Goal: Task Accomplishment & Management: Use online tool/utility

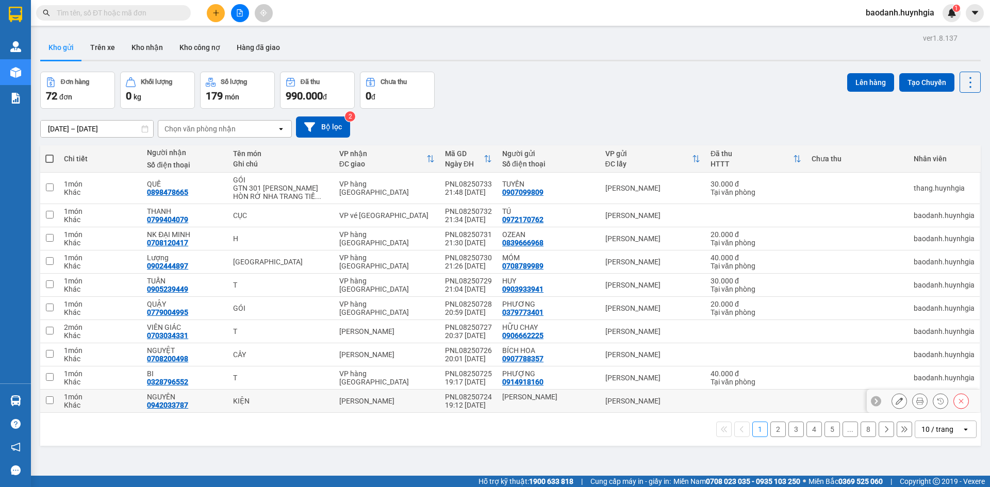
click at [58, 397] on td at bounding box center [49, 401] width 19 height 23
checkbox input "true"
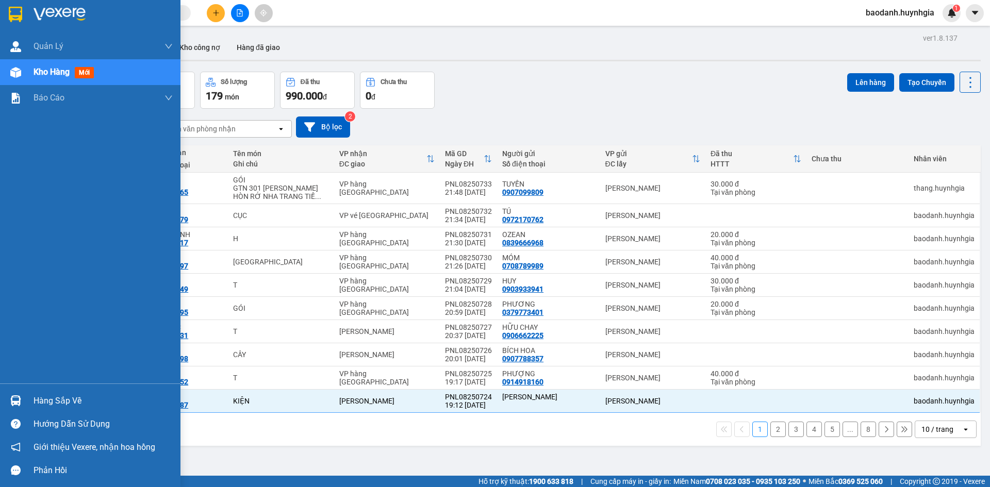
click at [53, 397] on div "Hàng sắp về" at bounding box center [103, 400] width 139 height 15
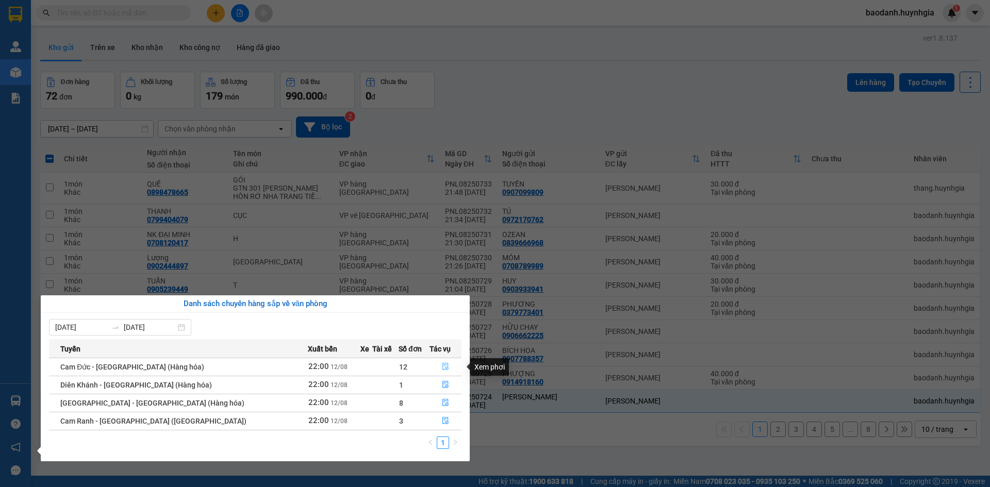
click at [441, 362] on button "button" at bounding box center [445, 367] width 31 height 16
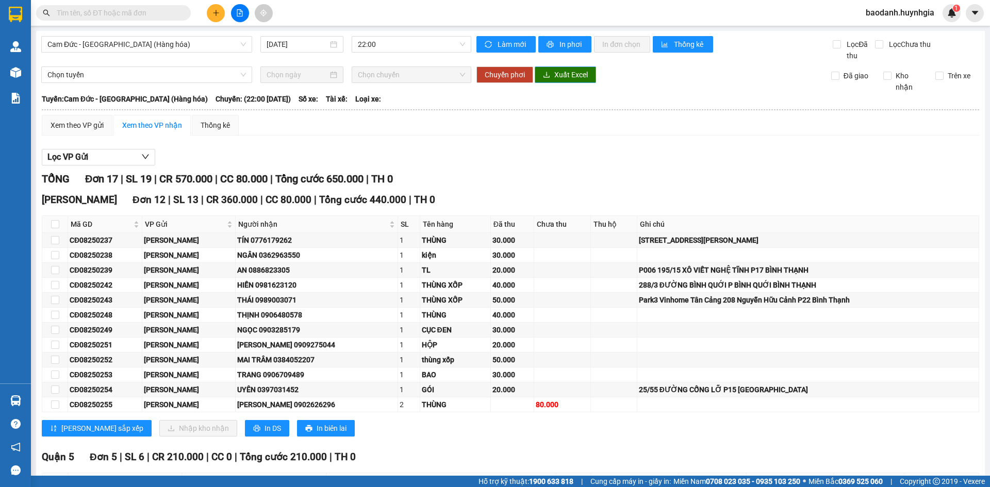
click at [558, 75] on span "Xuất Excel" at bounding box center [571, 74] width 34 height 11
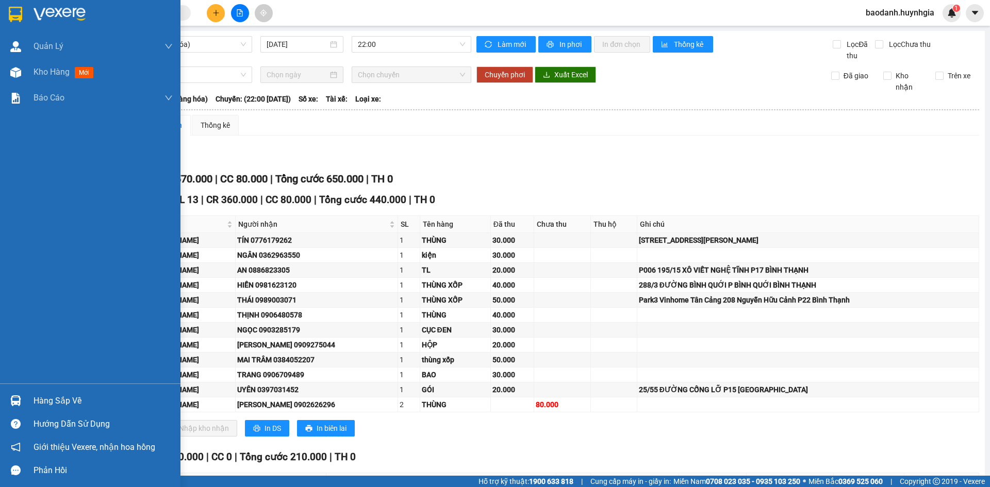
click at [53, 398] on div "Hàng sắp về" at bounding box center [103, 400] width 139 height 15
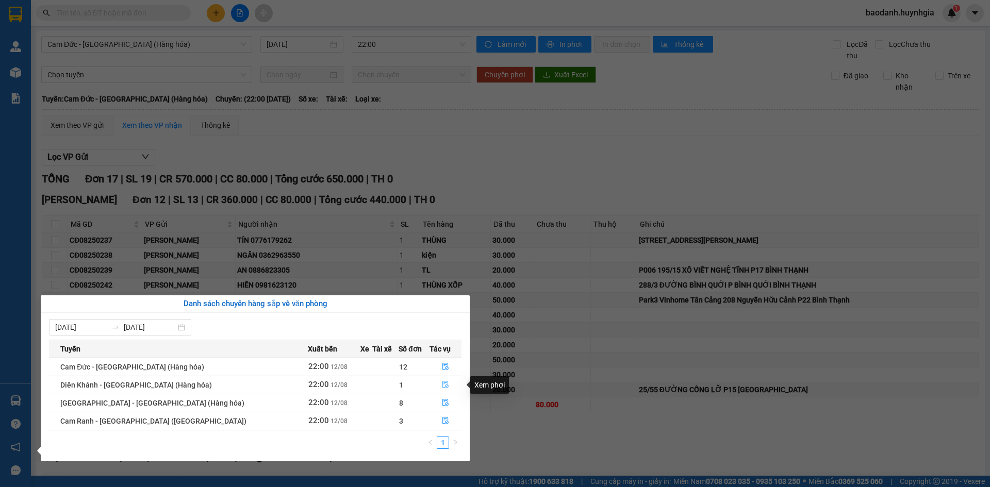
click at [442, 387] on icon "file-done" at bounding box center [445, 384] width 7 height 7
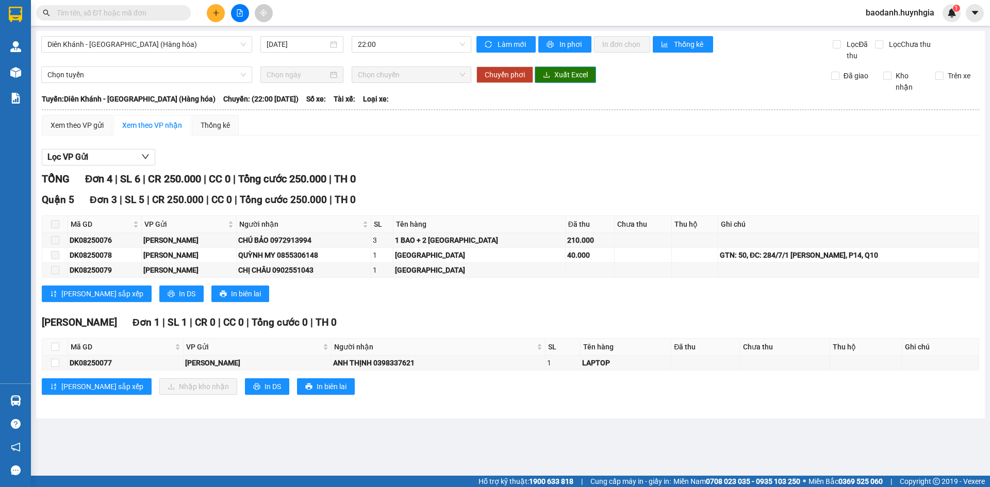
click at [560, 75] on span "Xuất Excel" at bounding box center [571, 74] width 34 height 11
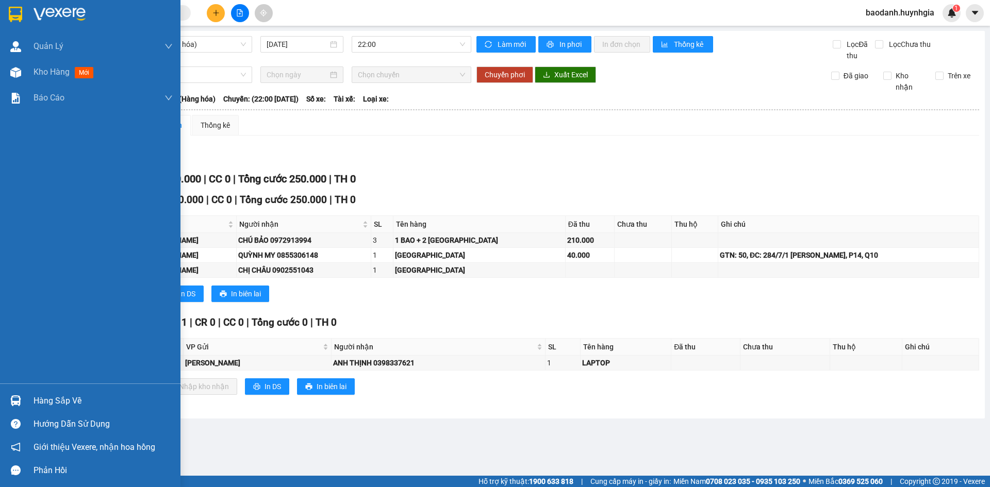
click at [70, 401] on div "Hàng sắp về" at bounding box center [103, 400] width 139 height 15
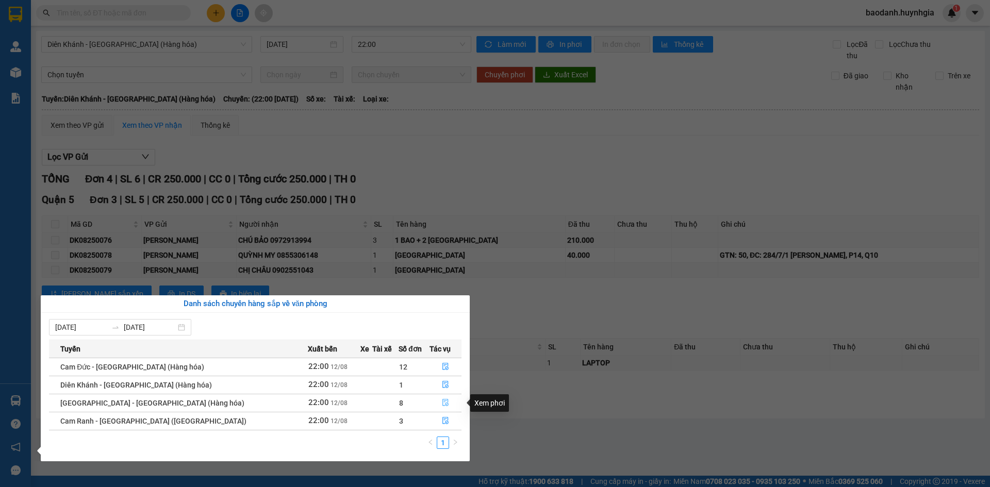
click at [442, 405] on icon "file-done" at bounding box center [445, 402] width 7 height 7
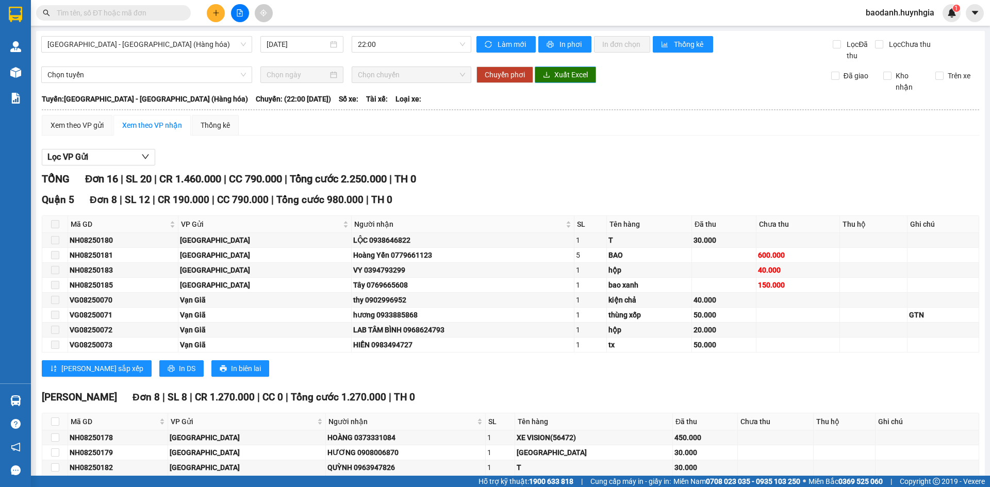
click at [564, 82] on button "Xuất Excel" at bounding box center [565, 75] width 61 height 16
click at [543, 79] on span "download" at bounding box center [546, 75] width 7 height 8
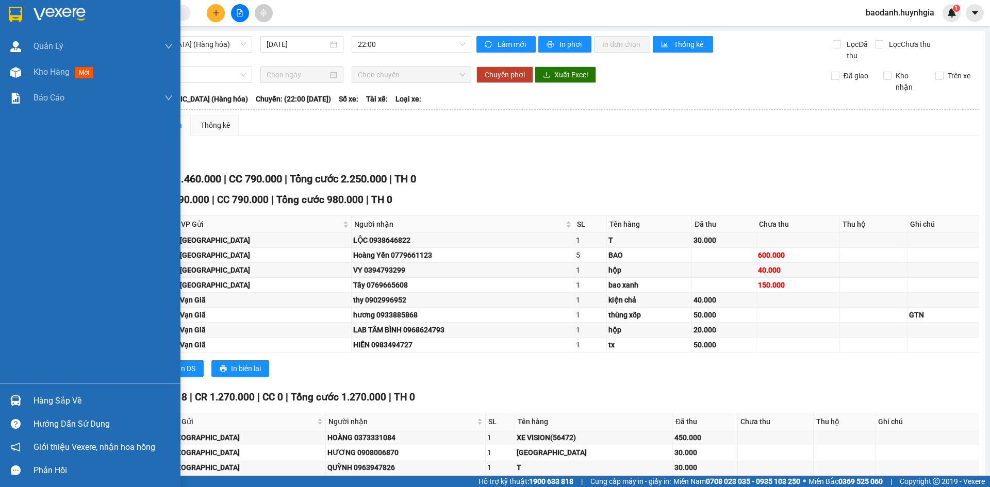
click at [68, 404] on div "Hàng sắp về" at bounding box center [103, 400] width 139 height 15
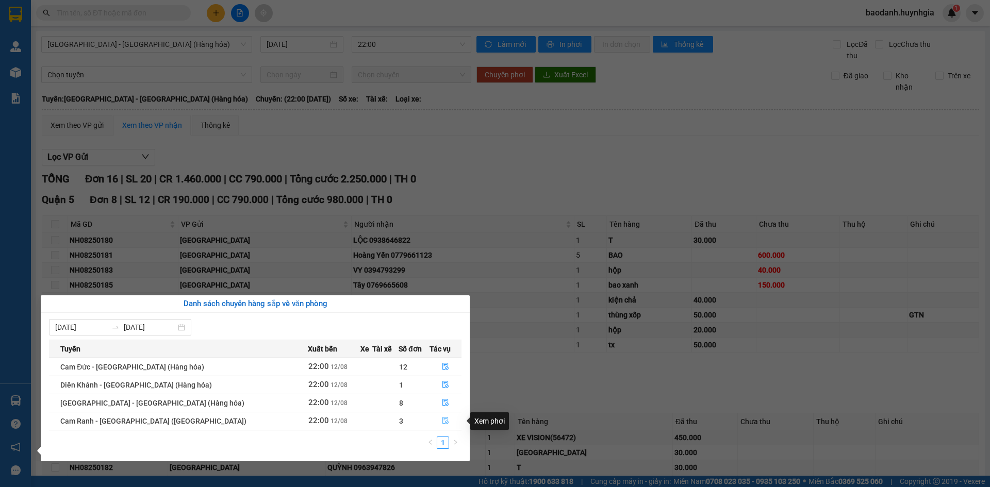
click at [442, 423] on icon "file-done" at bounding box center [445, 421] width 6 height 7
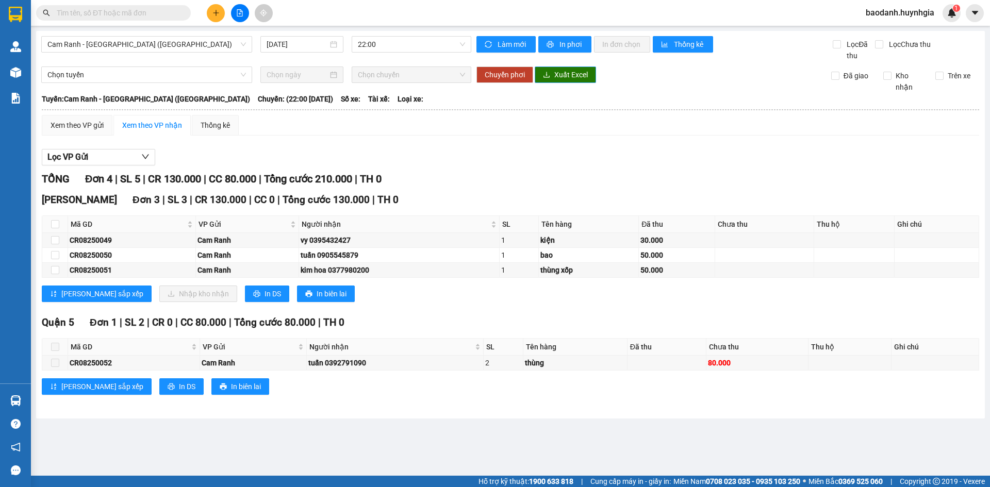
click at [567, 73] on span "Xuất Excel" at bounding box center [571, 74] width 34 height 11
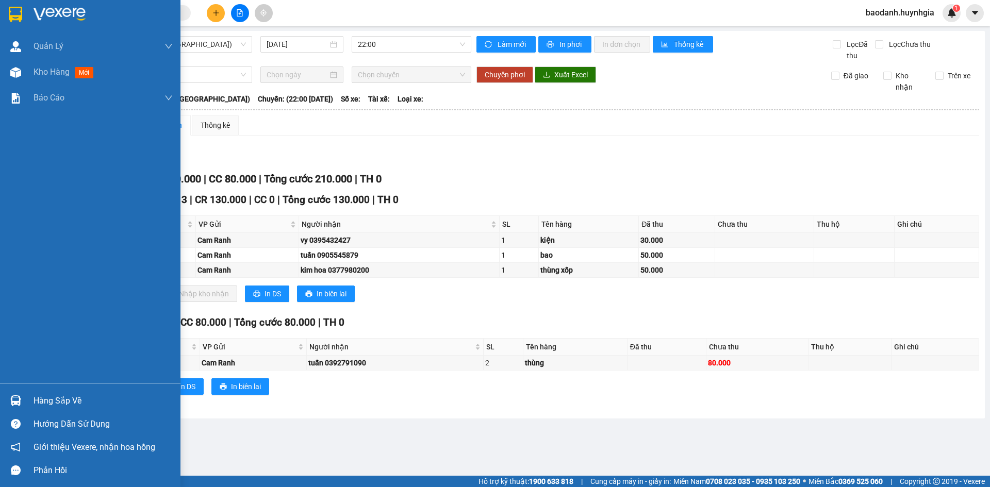
click at [49, 403] on div "Hàng sắp về" at bounding box center [103, 400] width 139 height 15
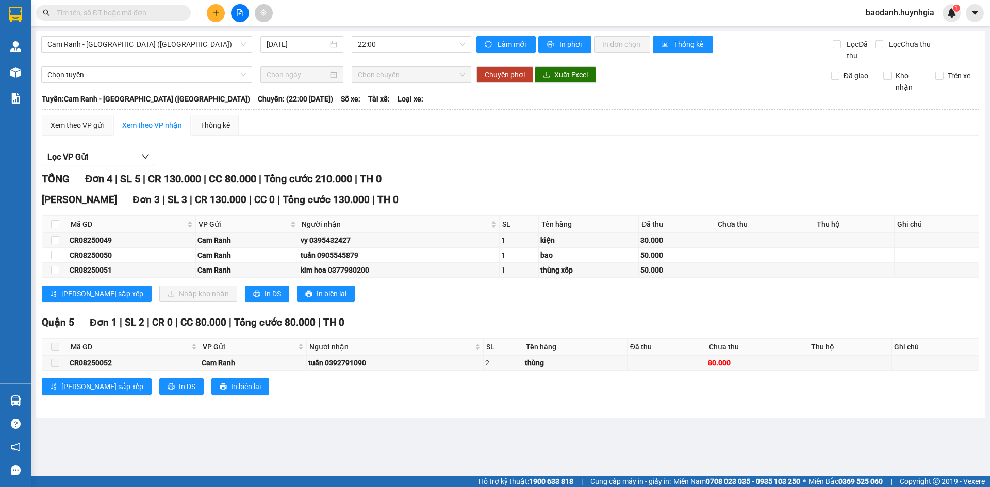
drag, startPoint x: 458, startPoint y: 106, endPoint x: 251, endPoint y: 23, distance: 222.6
click at [458, 106] on section "Kết quả tìm kiếm ( 0 ) Bộ lọc No Data baodanh.huynhgia 1 Quản [PERSON_NAME] lý …" at bounding box center [495, 243] width 990 height 487
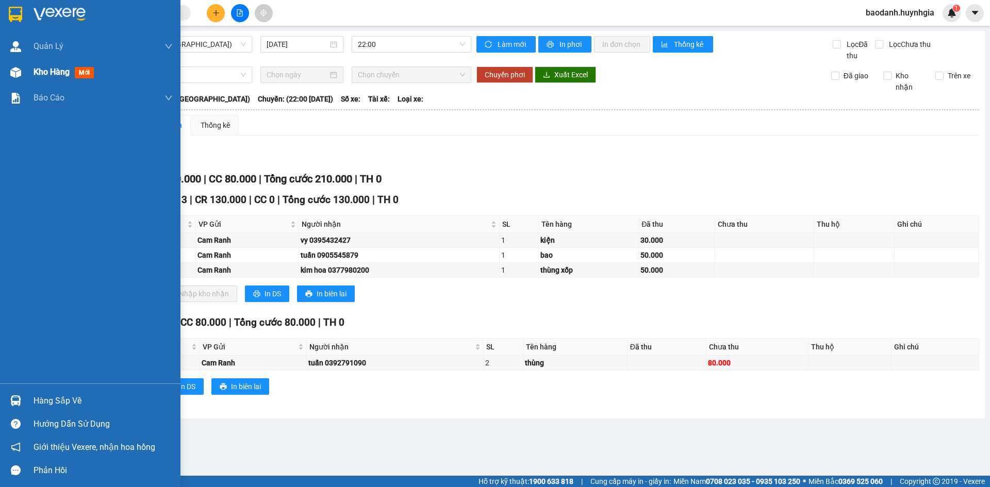
click at [65, 75] on span "Kho hàng" at bounding box center [52, 72] width 36 height 10
